Goal: Task Accomplishment & Management: Manage account settings

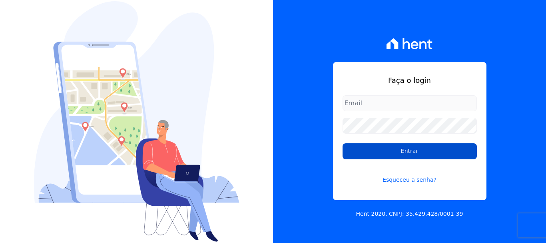
type input "[PERSON_NAME][EMAIL_ADDRESS][PERSON_NAME][DOMAIN_NAME]"
click at [410, 149] on input "Entrar" at bounding box center [409, 151] width 134 height 16
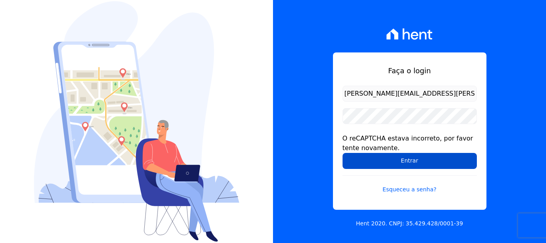
click at [402, 161] on input "Entrar" at bounding box center [409, 161] width 134 height 16
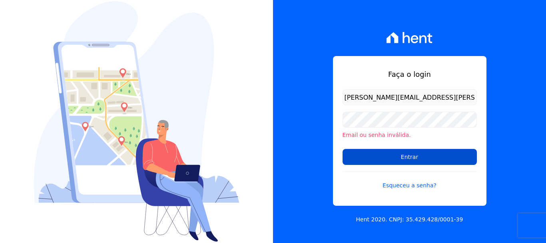
click at [389, 158] on input "Entrar" at bounding box center [409, 157] width 134 height 16
